Goal: Task Accomplishment & Management: Manage account settings

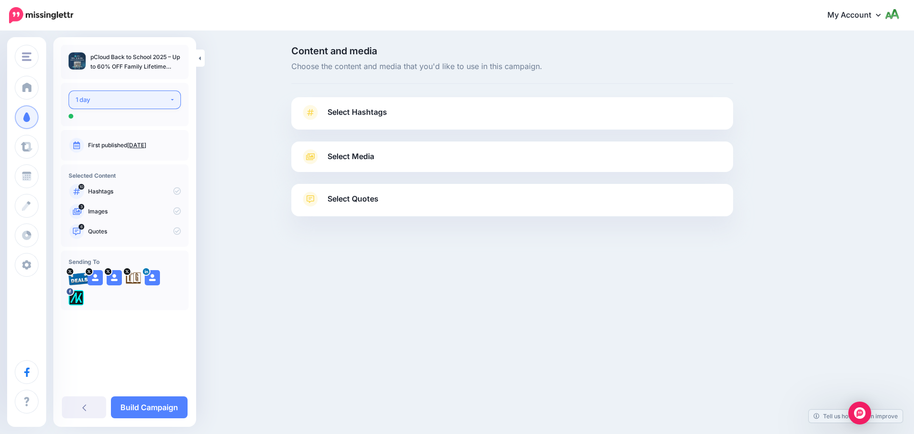
click at [139, 94] on button "1 day" at bounding box center [125, 99] width 112 height 19
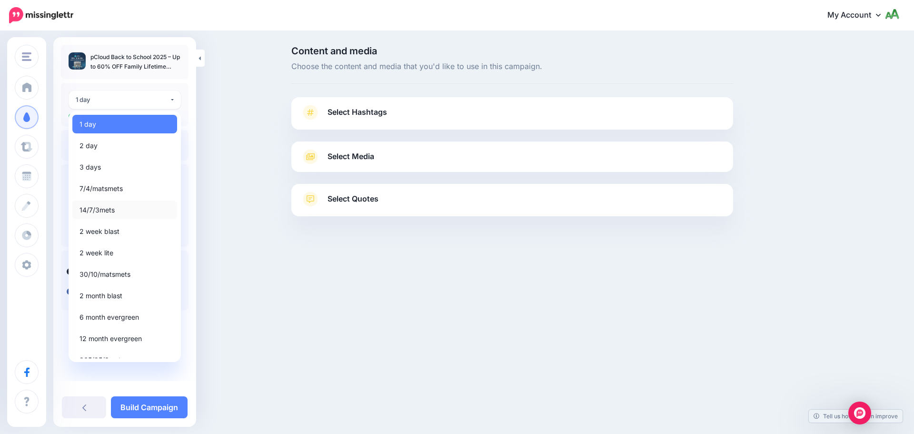
click at [114, 216] on link "14/7/3mets" at bounding box center [124, 209] width 105 height 19
select select "*****"
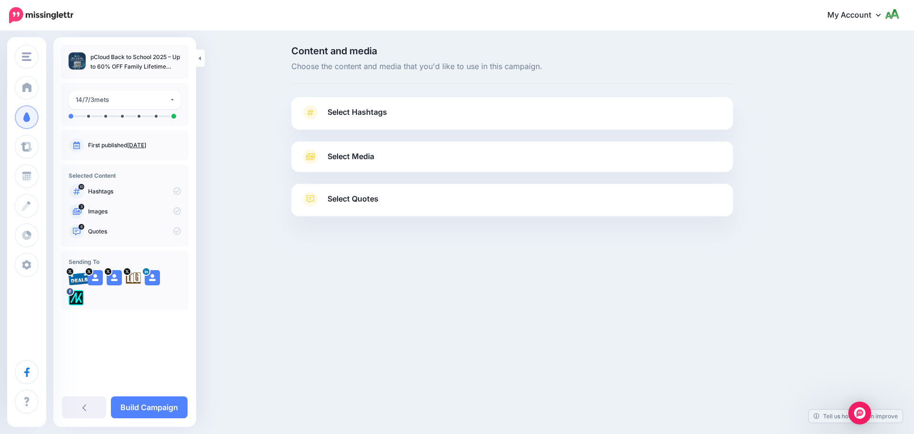
click at [401, 114] on link "Select Hashtags" at bounding box center [512, 117] width 423 height 25
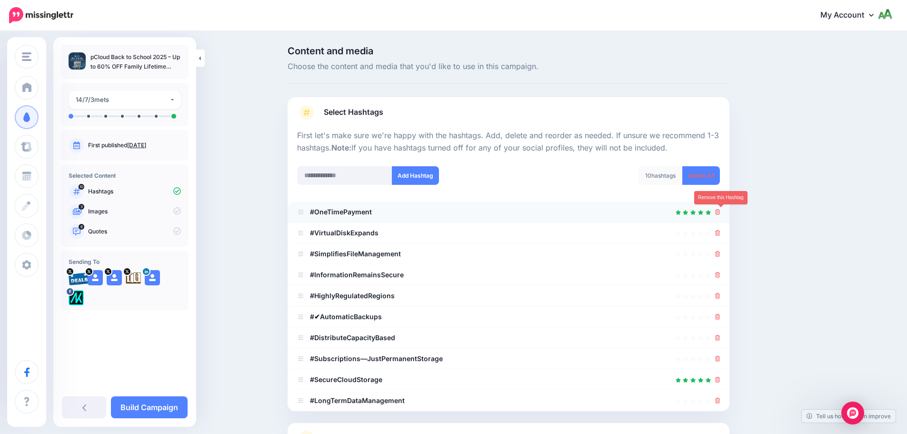
click at [720, 212] on icon at bounding box center [717, 212] width 5 height 6
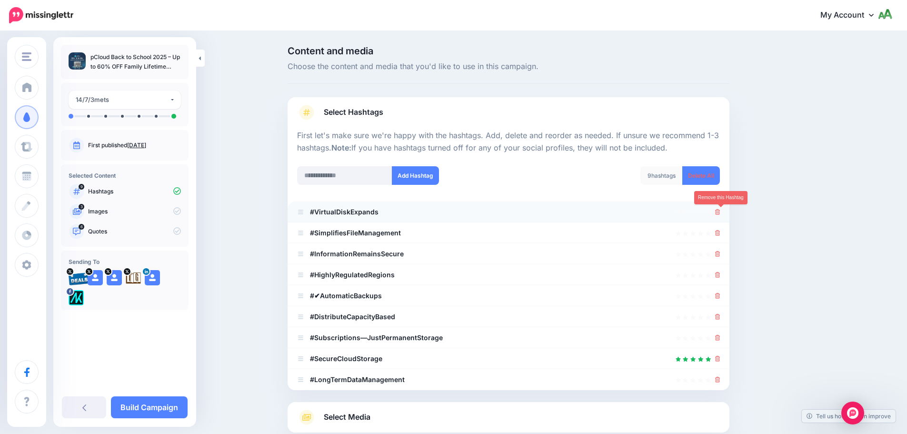
click at [720, 212] on icon at bounding box center [717, 212] width 5 height 6
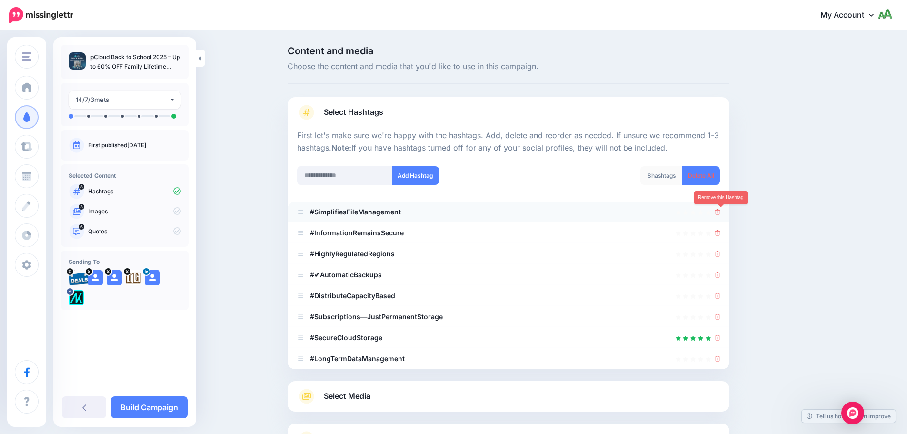
click at [720, 215] on icon at bounding box center [717, 212] width 5 height 6
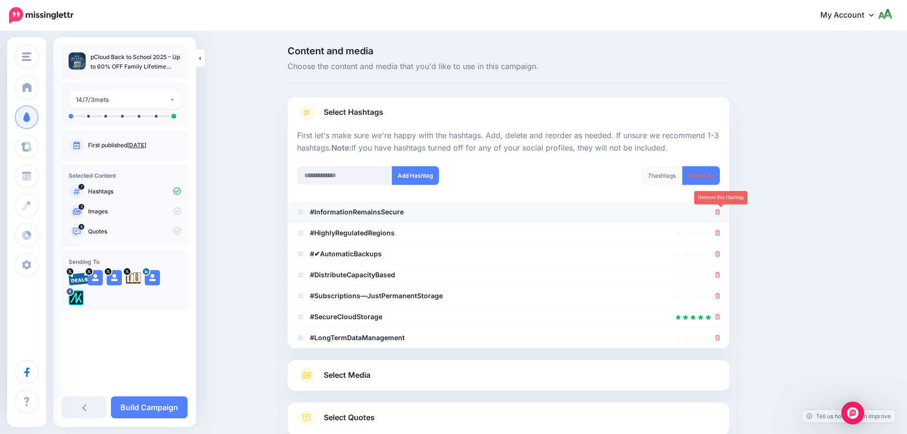
click at [720, 212] on icon at bounding box center [717, 212] width 5 height 6
click at [358, 174] on input "text" at bounding box center [344, 175] width 95 height 19
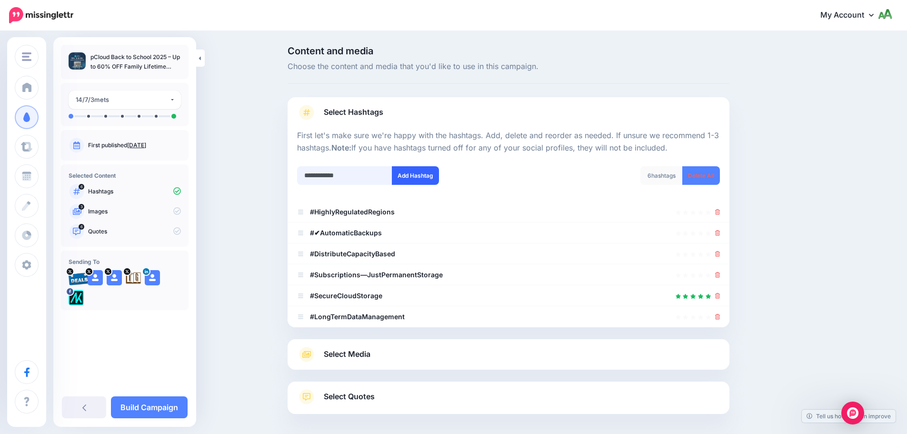
type input "**********"
click at [426, 183] on button "Add Hashtag" at bounding box center [415, 175] width 47 height 19
click at [348, 174] on input "text" at bounding box center [344, 175] width 95 height 19
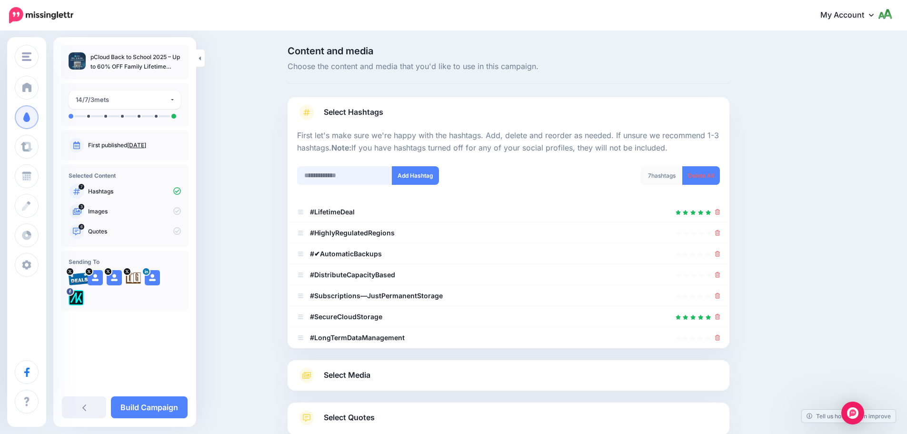
scroll to position [63, 0]
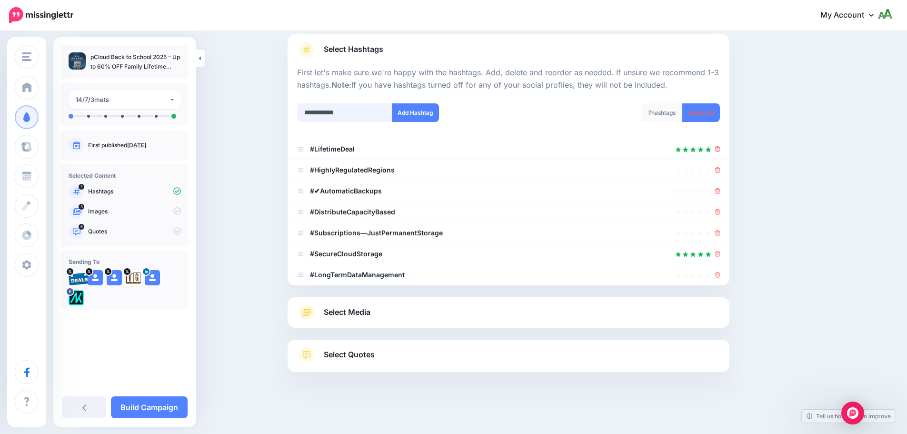
type input "**********"
click at [526, 104] on div "7 hashtags Delete All" at bounding box center [617, 118] width 219 height 30
click at [420, 117] on button "Add Hashtag" at bounding box center [415, 112] width 47 height 19
click at [362, 118] on input "text" at bounding box center [344, 112] width 95 height 19
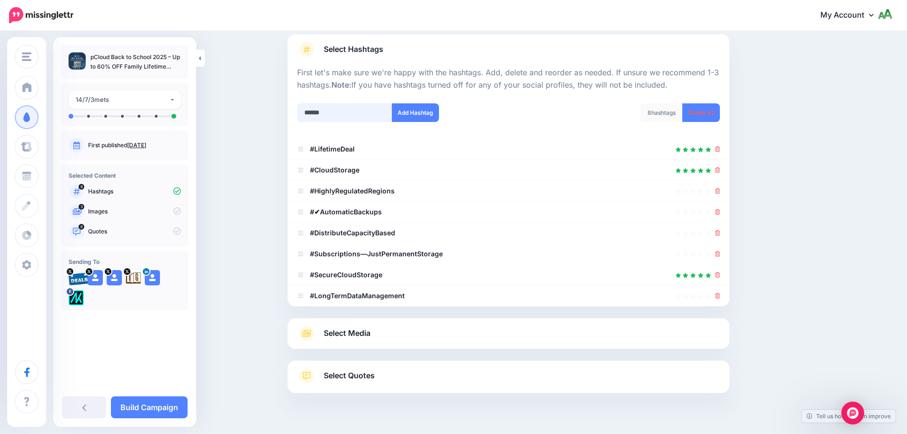
scroll to position [84, 0]
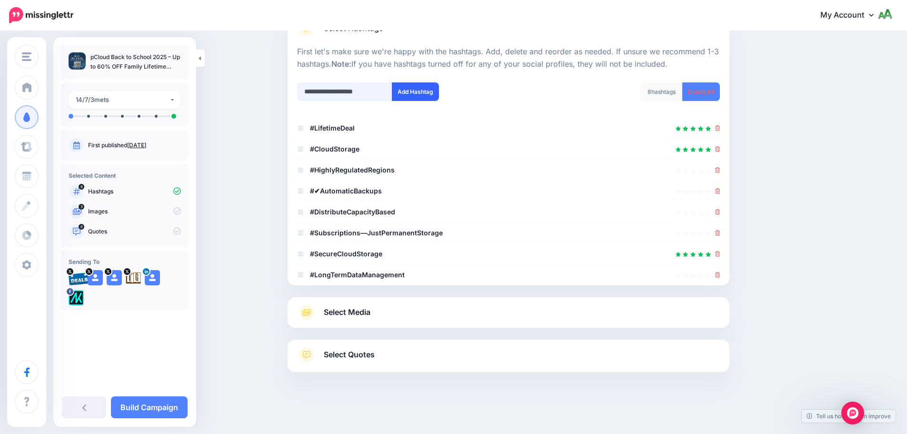
type input "**********"
click at [417, 87] on button "Add Hashtag" at bounding box center [415, 91] width 47 height 19
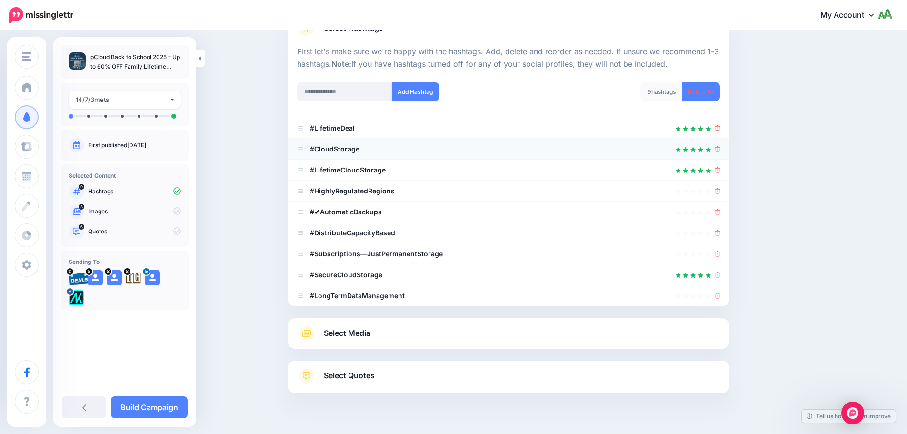
scroll to position [105, 0]
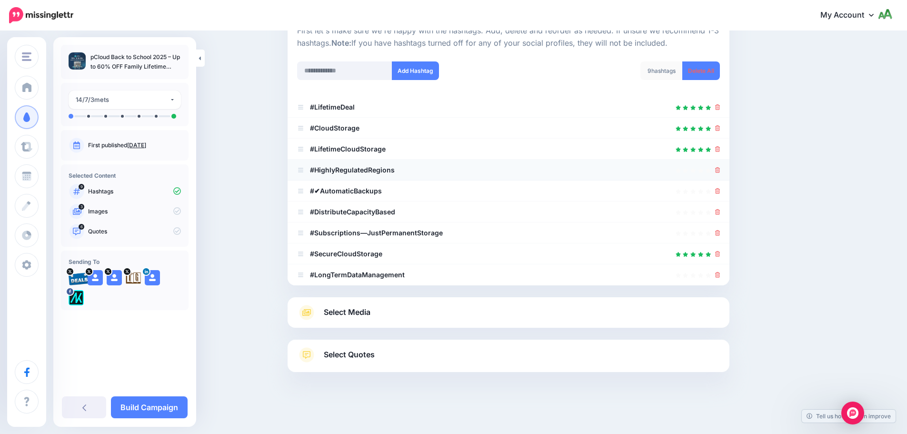
click at [720, 170] on icon at bounding box center [717, 170] width 5 height 6
click at [720, 189] on icon at bounding box center [717, 191] width 5 height 6
click at [719, 216] on div at bounding box center [717, 211] width 5 height 11
click at [720, 215] on icon at bounding box center [717, 212] width 5 height 6
click at [720, 233] on icon at bounding box center [717, 233] width 5 height 6
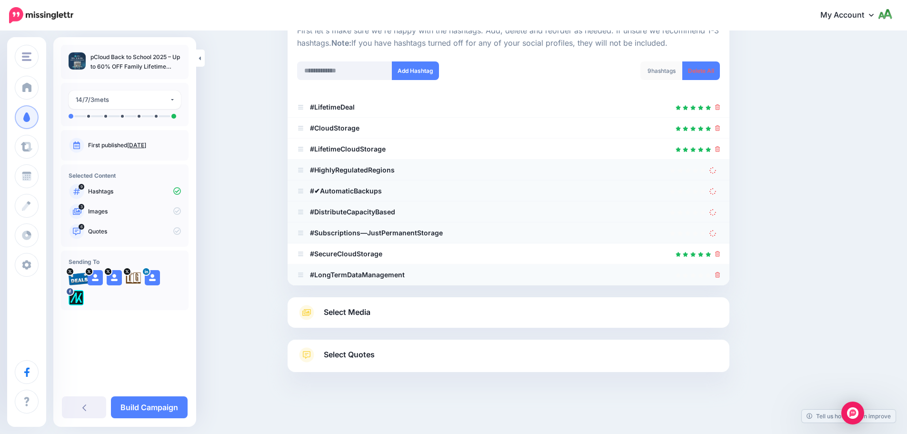
click at [720, 275] on icon at bounding box center [717, 275] width 5 height 6
click at [717, 167] on icon at bounding box center [713, 171] width 8 height 8
click at [716, 192] on icon at bounding box center [712, 191] width 7 height 7
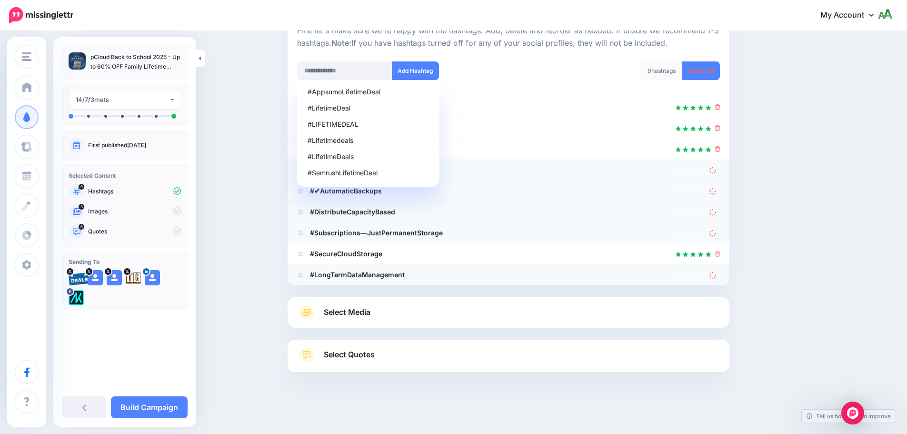
scroll to position [84, 0]
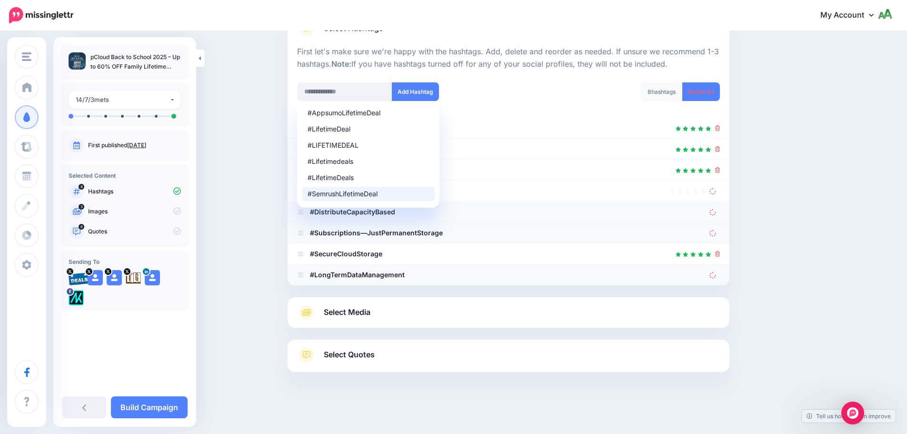
click at [795, 193] on div "Content and media Choose the content and media that you'd like to use in this c…" at bounding box center [553, 190] width 547 height 457
click at [719, 271] on link at bounding box center [714, 274] width 10 height 8
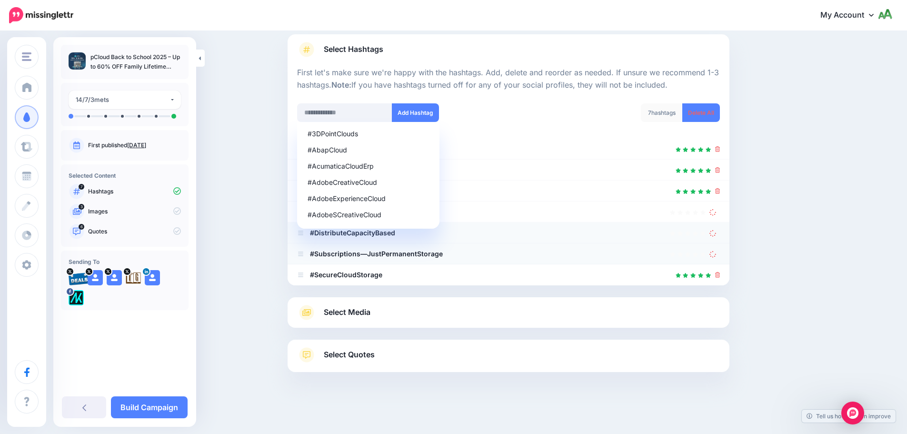
click at [717, 254] on icon at bounding box center [713, 254] width 8 height 8
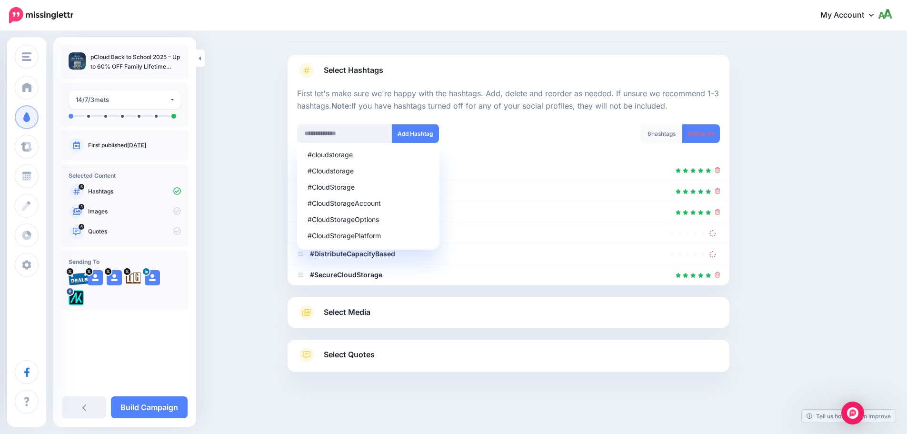
click at [720, 234] on link at bounding box center [714, 233] width 10 height 8
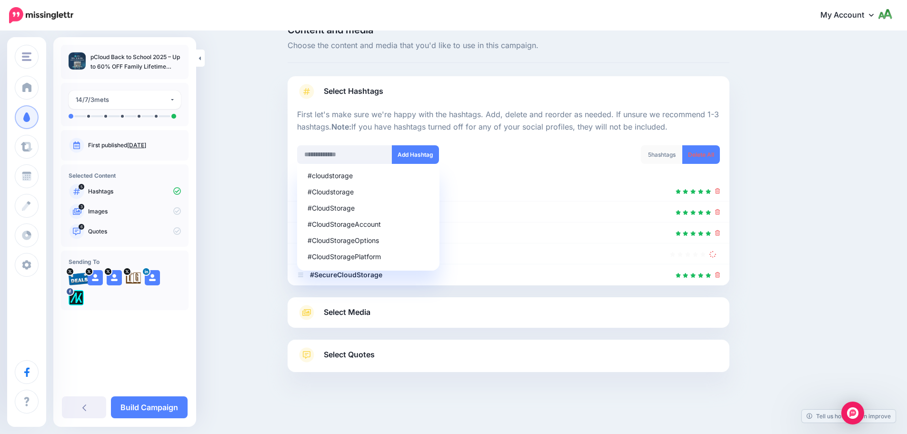
scroll to position [21, 0]
click at [714, 253] on icon at bounding box center [713, 253] width 9 height 9
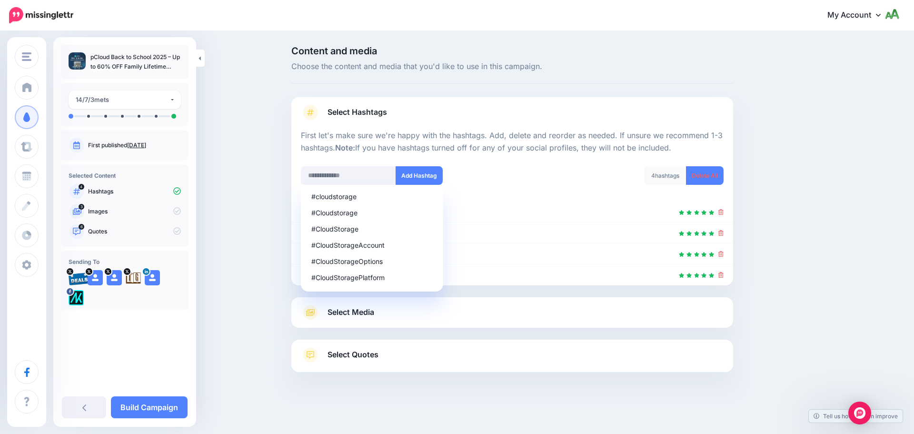
click at [418, 318] on link "Select Media" at bounding box center [512, 312] width 423 height 15
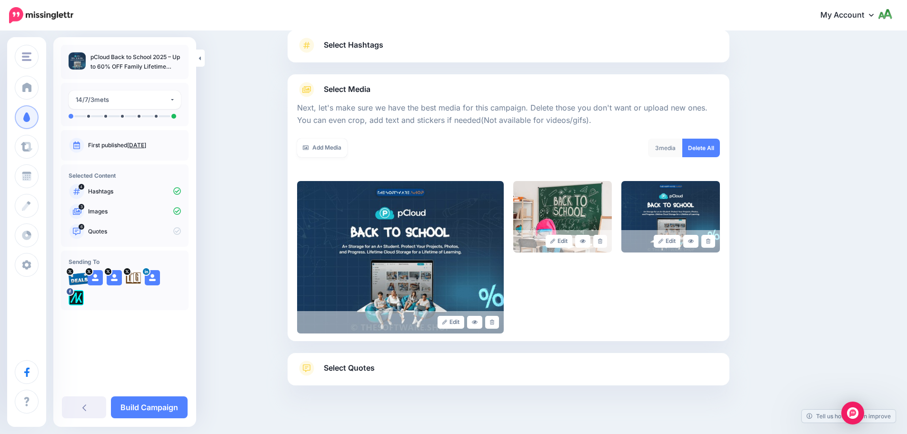
scroll to position [80, 0]
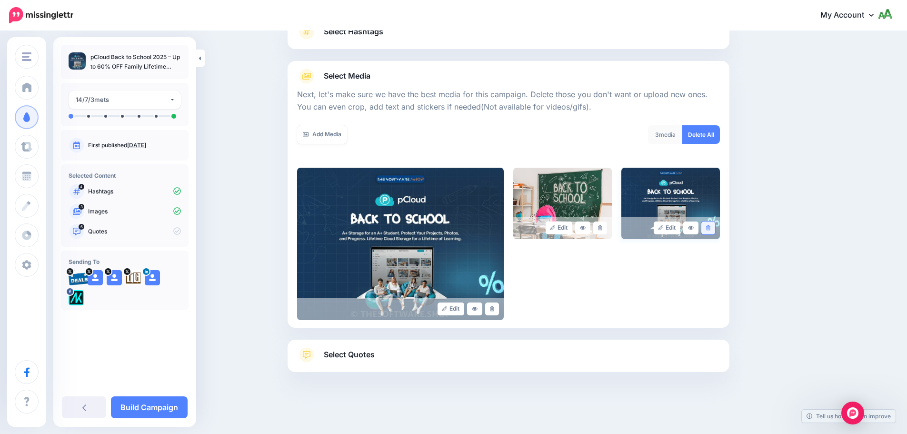
click at [715, 231] on link at bounding box center [708, 227] width 14 height 13
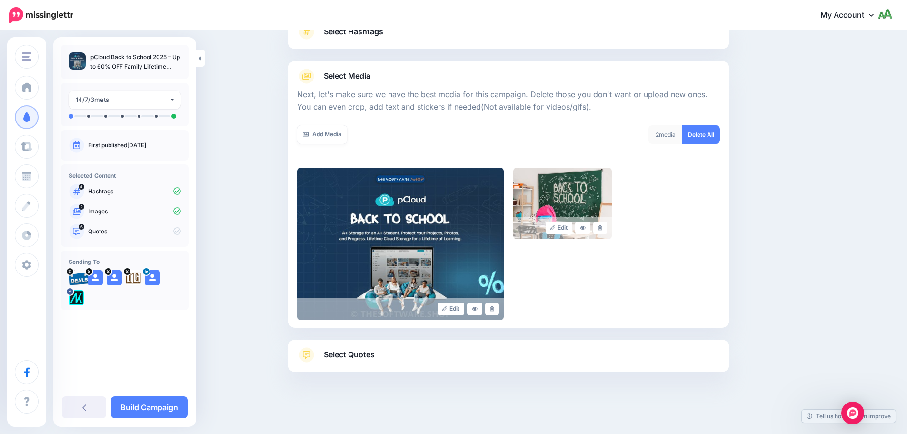
click at [530, 348] on link "Select Quotes" at bounding box center [508, 359] width 423 height 25
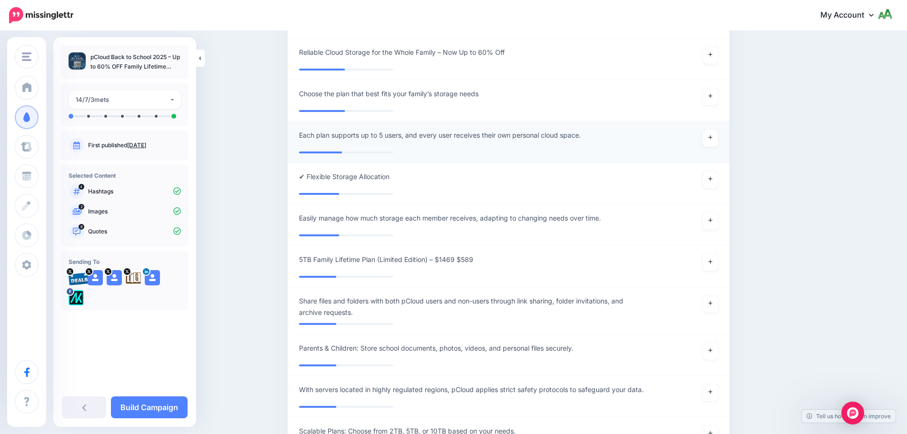
scroll to position [1033, 0]
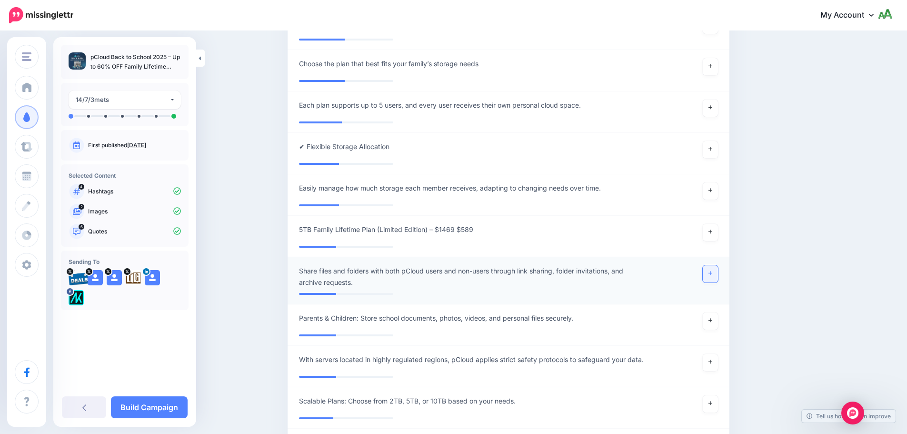
click at [712, 272] on icon at bounding box center [710, 273] width 4 height 4
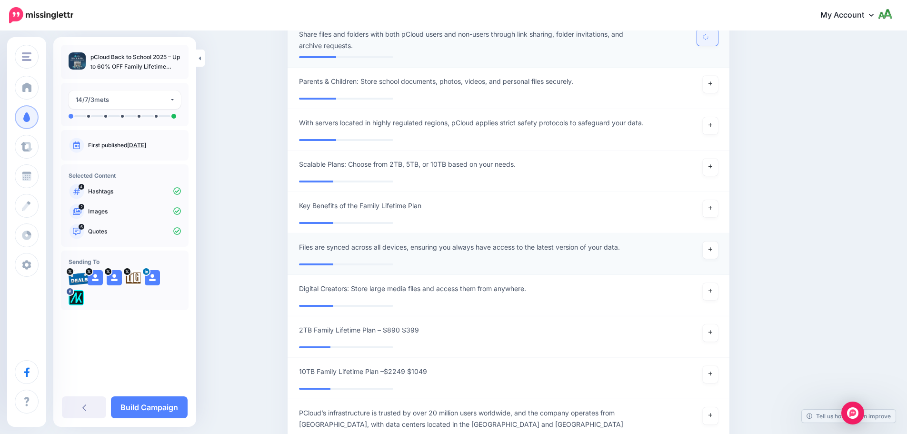
scroll to position [1271, 0]
click at [718, 250] on link at bounding box center [710, 248] width 15 height 17
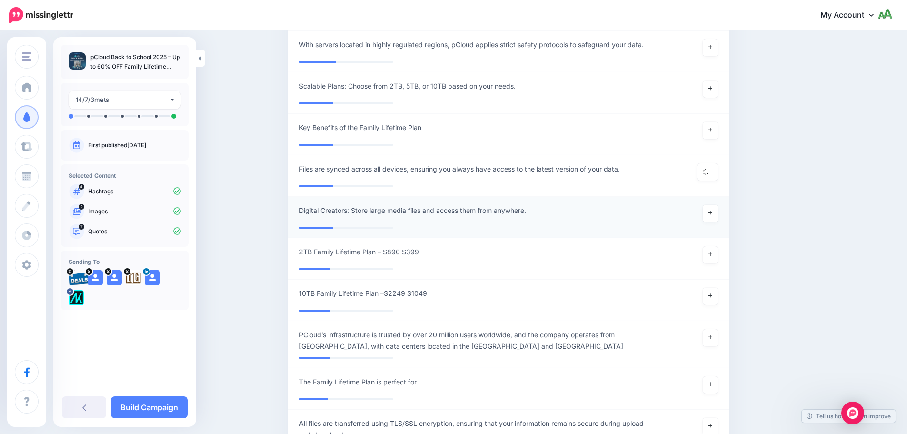
scroll to position [1366, 0]
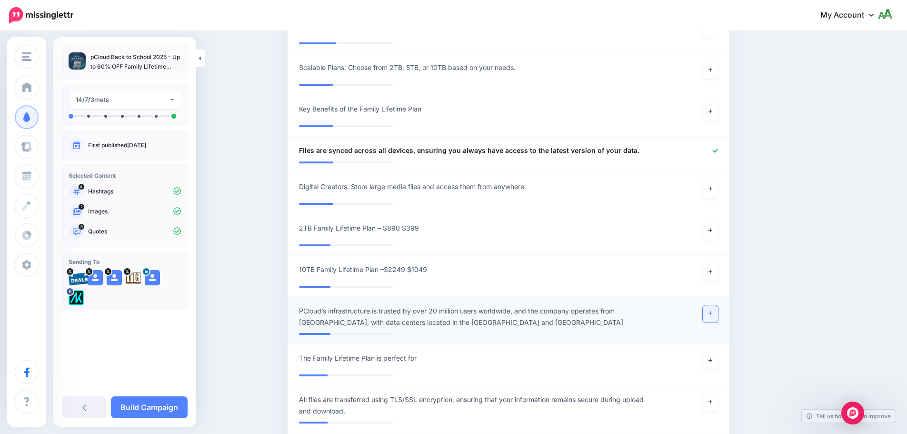
click at [716, 313] on link at bounding box center [710, 313] width 15 height 17
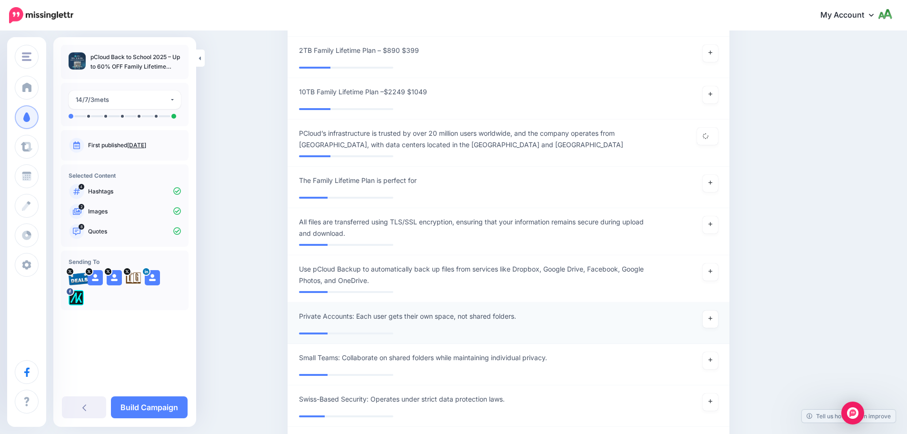
scroll to position [1556, 0]
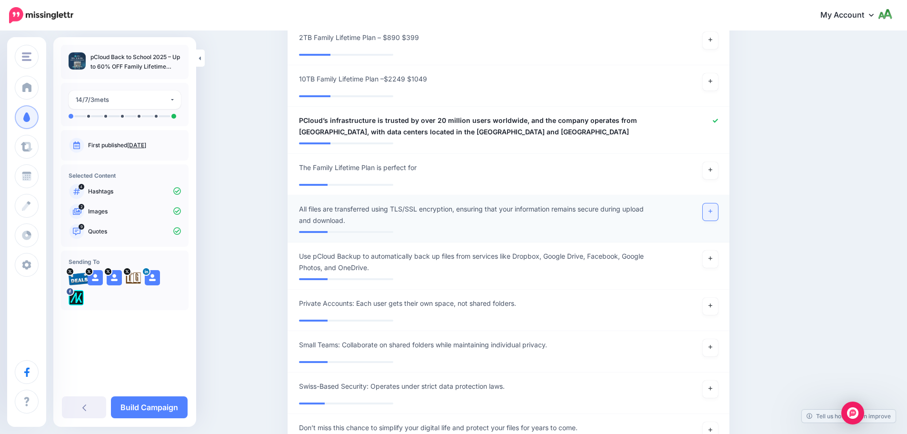
click at [717, 213] on link at bounding box center [710, 211] width 15 height 17
click at [707, 260] on link at bounding box center [710, 258] width 15 height 17
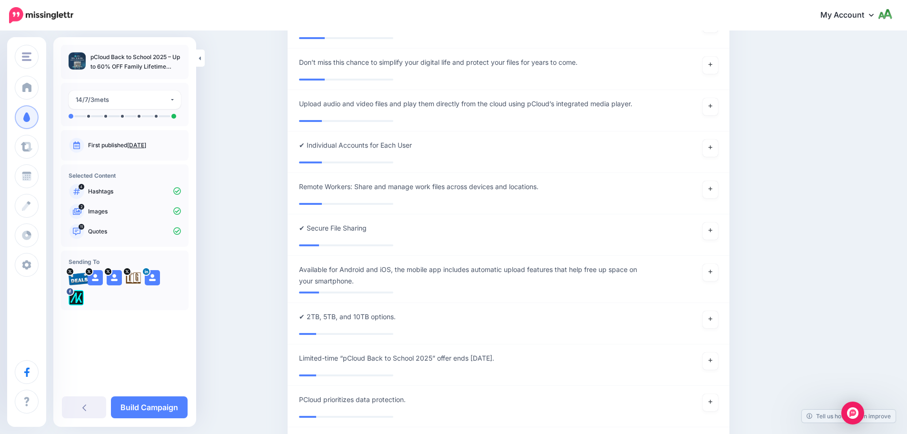
scroll to position [1937, 0]
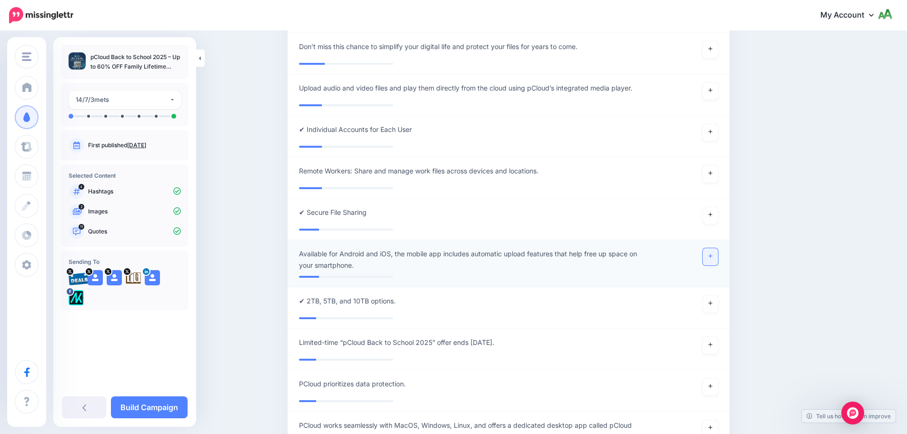
click at [716, 259] on link at bounding box center [710, 256] width 15 height 17
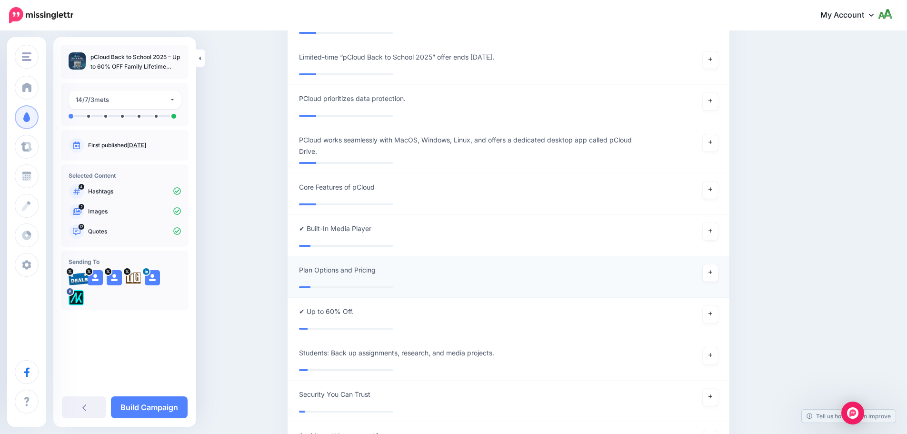
scroll to position [2223, 0]
click at [708, 142] on link at bounding box center [710, 142] width 15 height 17
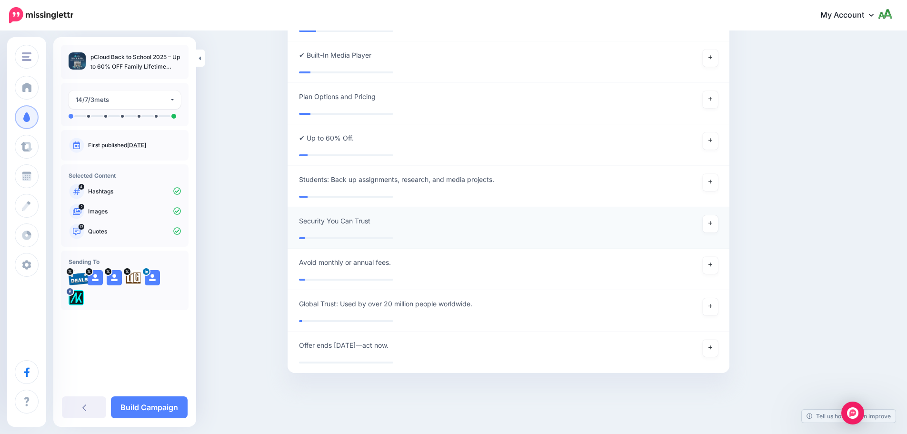
scroll to position [2396, 0]
click at [143, 405] on link "Build Campaign" at bounding box center [149, 407] width 77 height 22
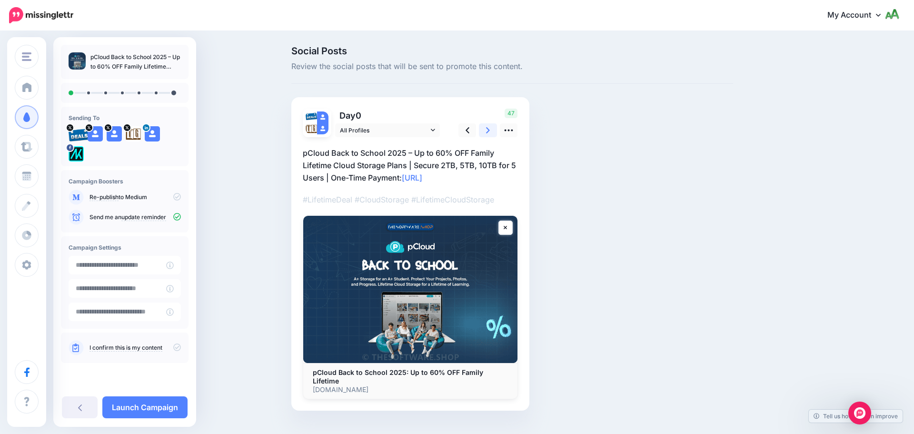
click at [489, 131] on icon at bounding box center [488, 130] width 4 height 6
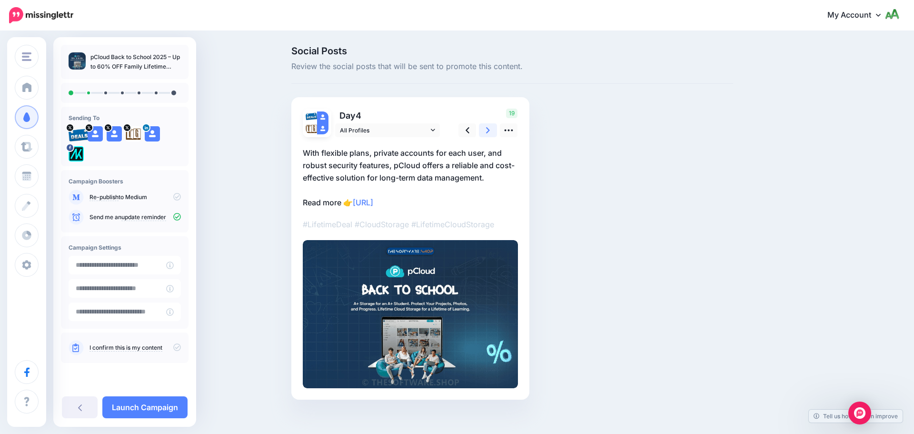
click at [489, 131] on icon at bounding box center [488, 130] width 4 height 6
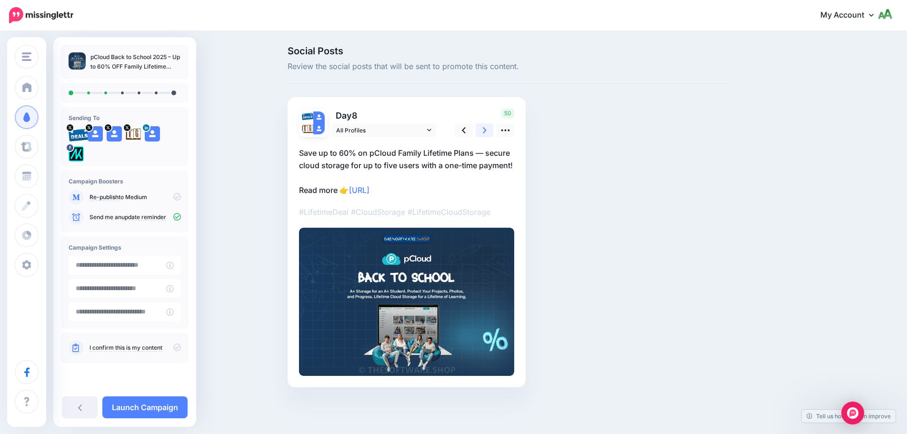
click at [487, 131] on icon at bounding box center [485, 130] width 4 height 6
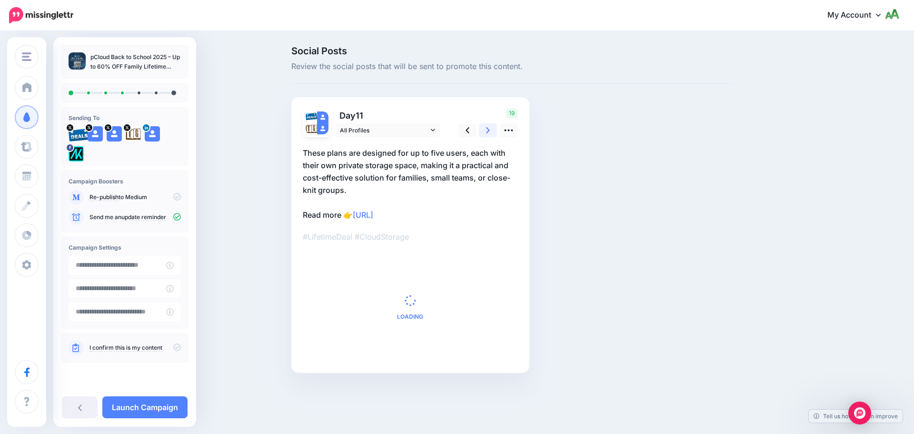
click at [489, 131] on icon at bounding box center [488, 130] width 4 height 6
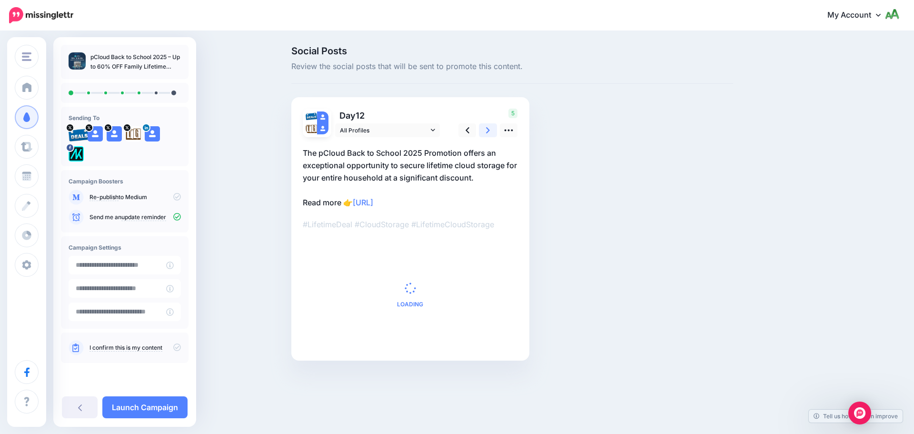
click at [489, 131] on icon at bounding box center [488, 130] width 4 height 6
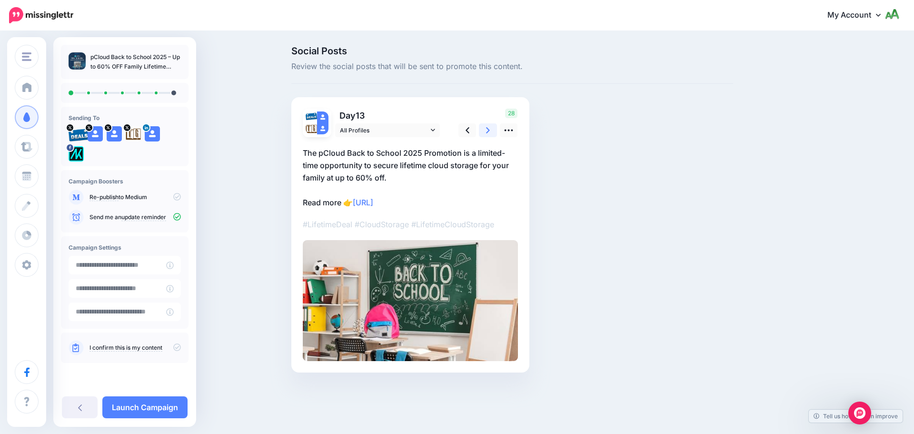
click at [489, 131] on icon at bounding box center [488, 130] width 4 height 6
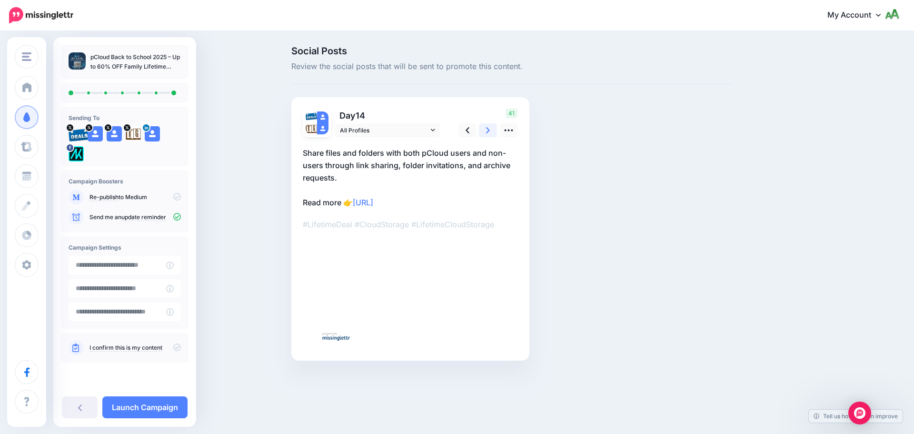
click at [489, 131] on icon at bounding box center [488, 130] width 4 height 6
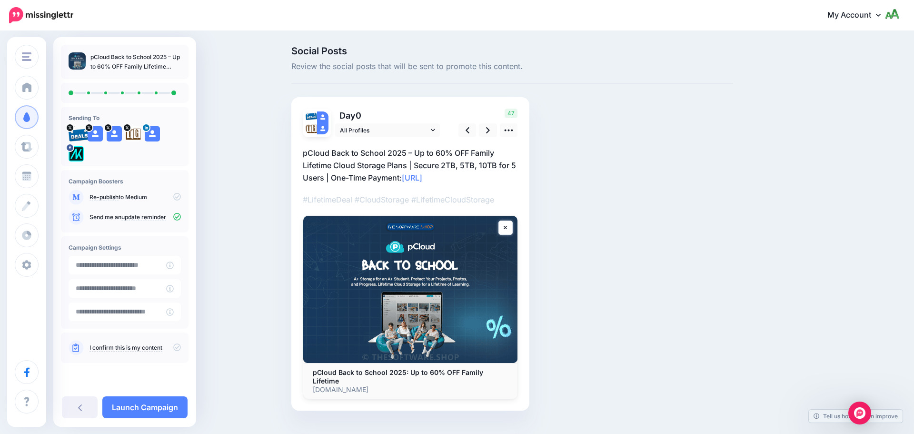
click at [176, 348] on icon at bounding box center [177, 347] width 8 height 8
click at [157, 411] on link "Launch Campaign" at bounding box center [144, 407] width 85 height 22
